Goal: Check status

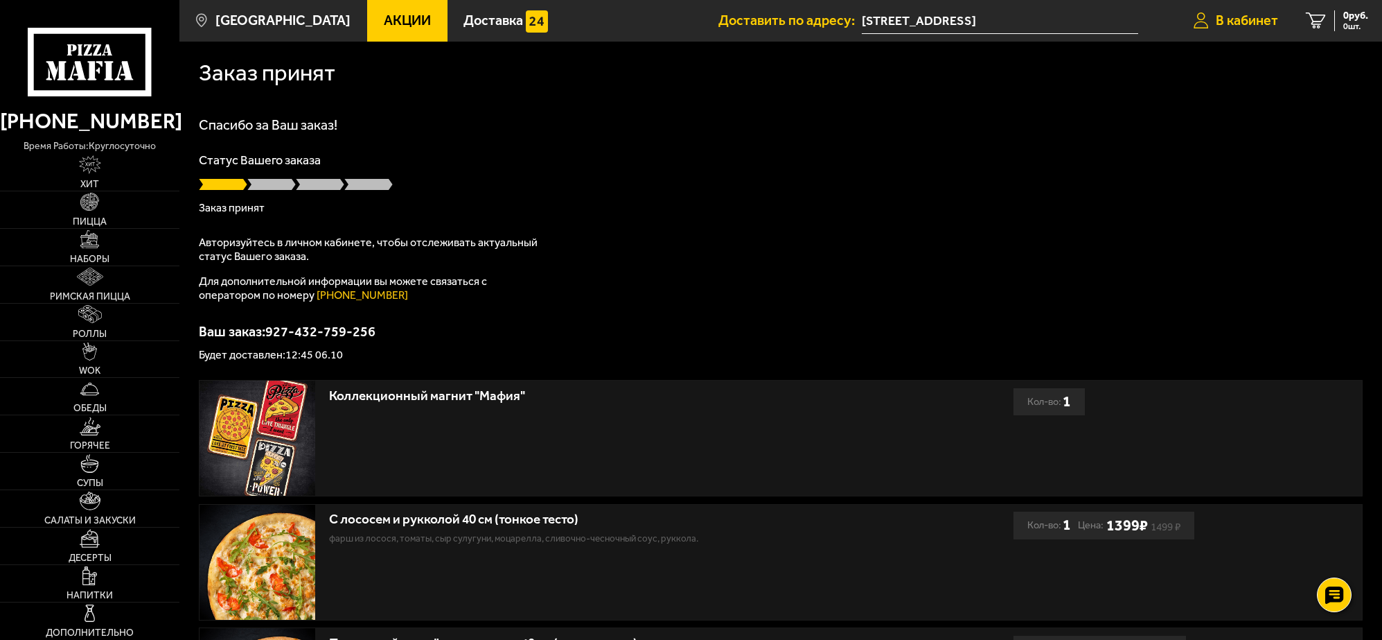
click at [1233, 21] on span "В кабинет" at bounding box center [1247, 21] width 62 height 14
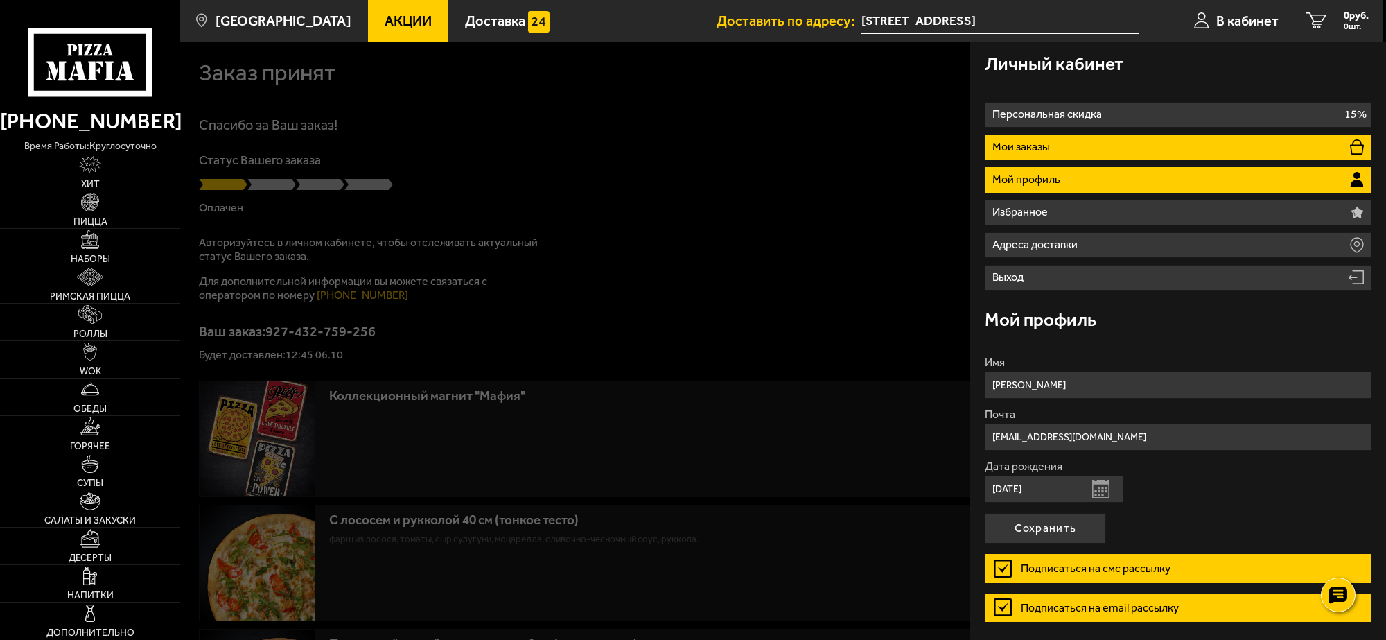
click at [1109, 147] on li "Мои заказы" at bounding box center [1178, 147] width 387 height 26
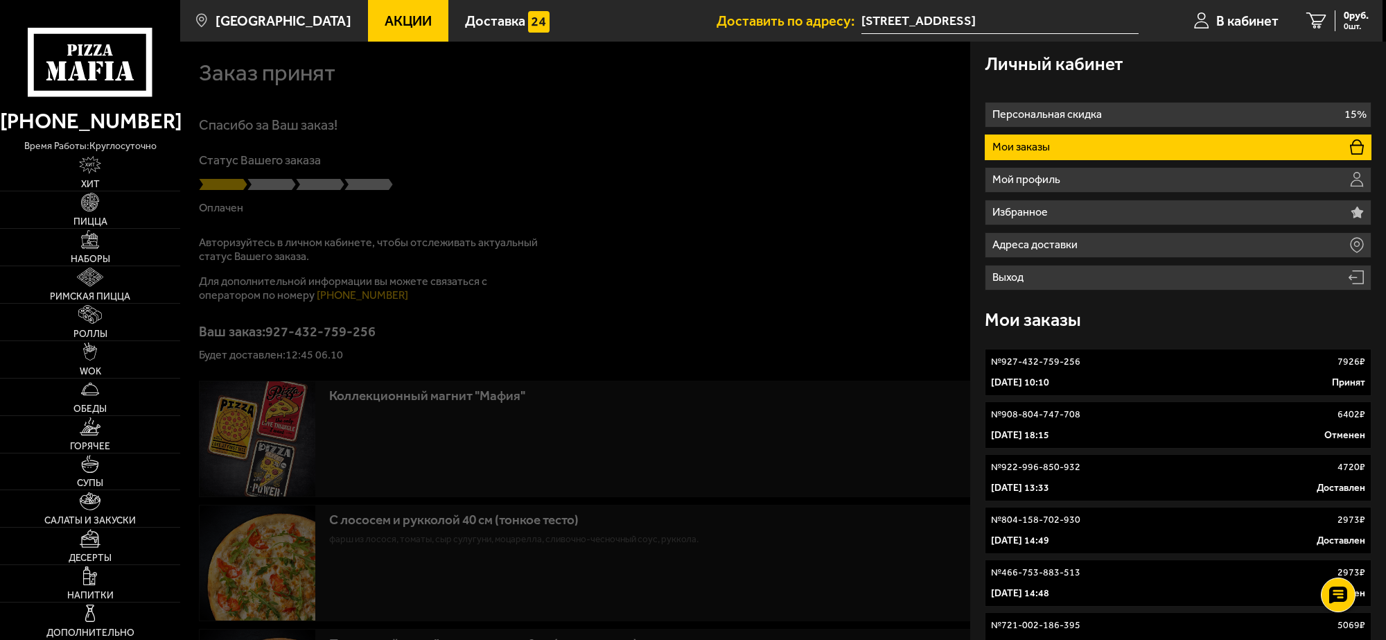
click at [1152, 374] on link "№ 927-432-759-256 7926 ₽ 6 октября 2025 г. 10:10 Принят" at bounding box center [1178, 372] width 387 height 47
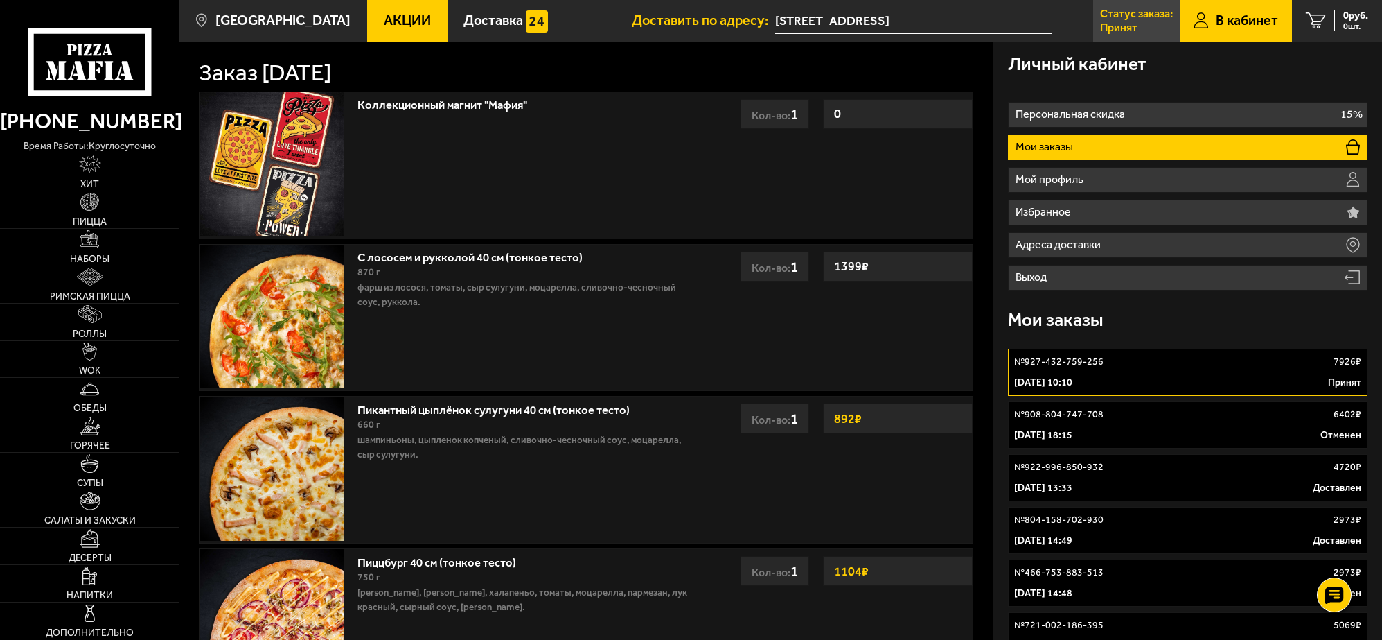
click at [1123, 17] on p "Статус заказа:" at bounding box center [1136, 13] width 73 height 11
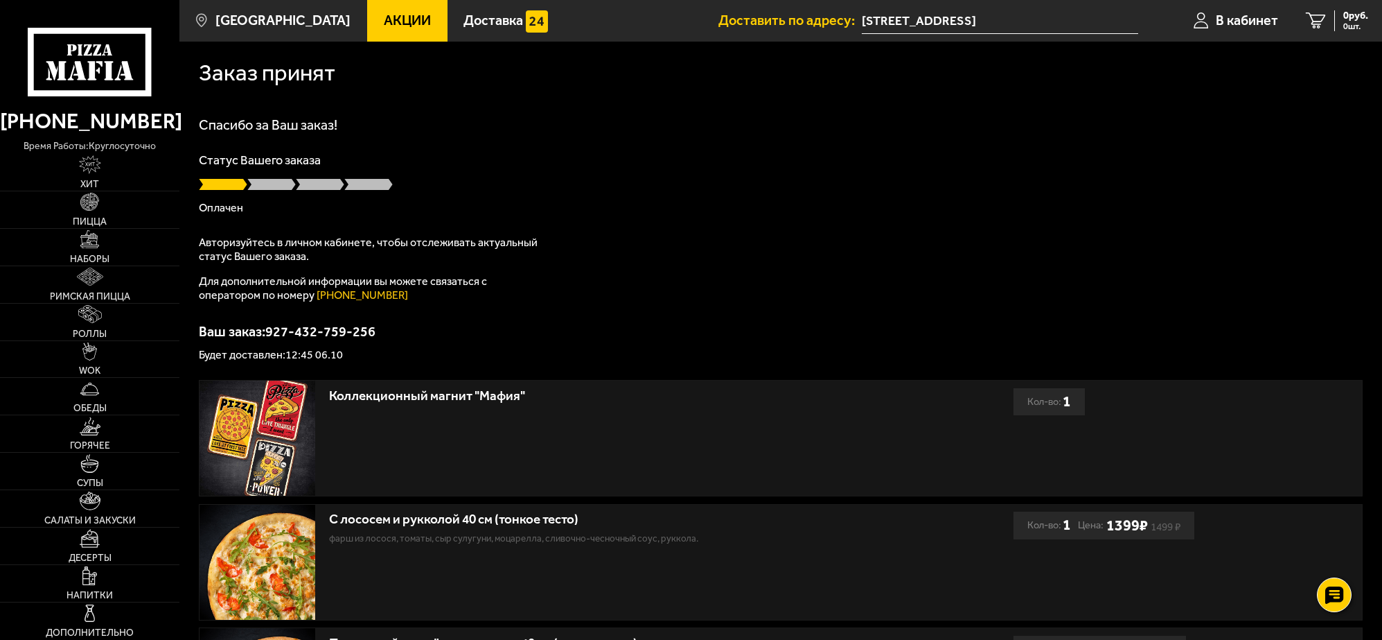
drag, startPoint x: 1227, startPoint y: 19, endPoint x: 781, endPoint y: 121, distance: 457.7
click at [781, 121] on h1 "Спасибо за Ваш заказ!" at bounding box center [781, 125] width 1164 height 14
click at [1247, 21] on span "В кабинет" at bounding box center [1247, 21] width 62 height 14
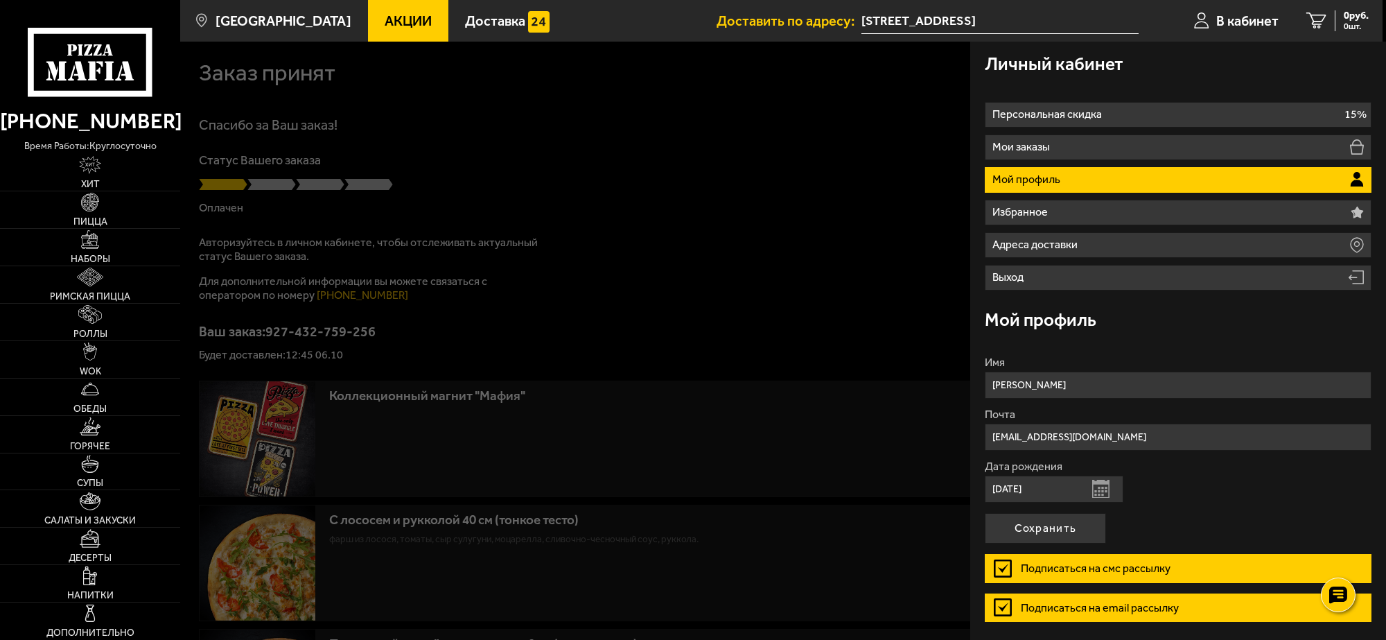
click at [583, 130] on div at bounding box center [873, 362] width 1386 height 640
